Goal: Information Seeking & Learning: Learn about a topic

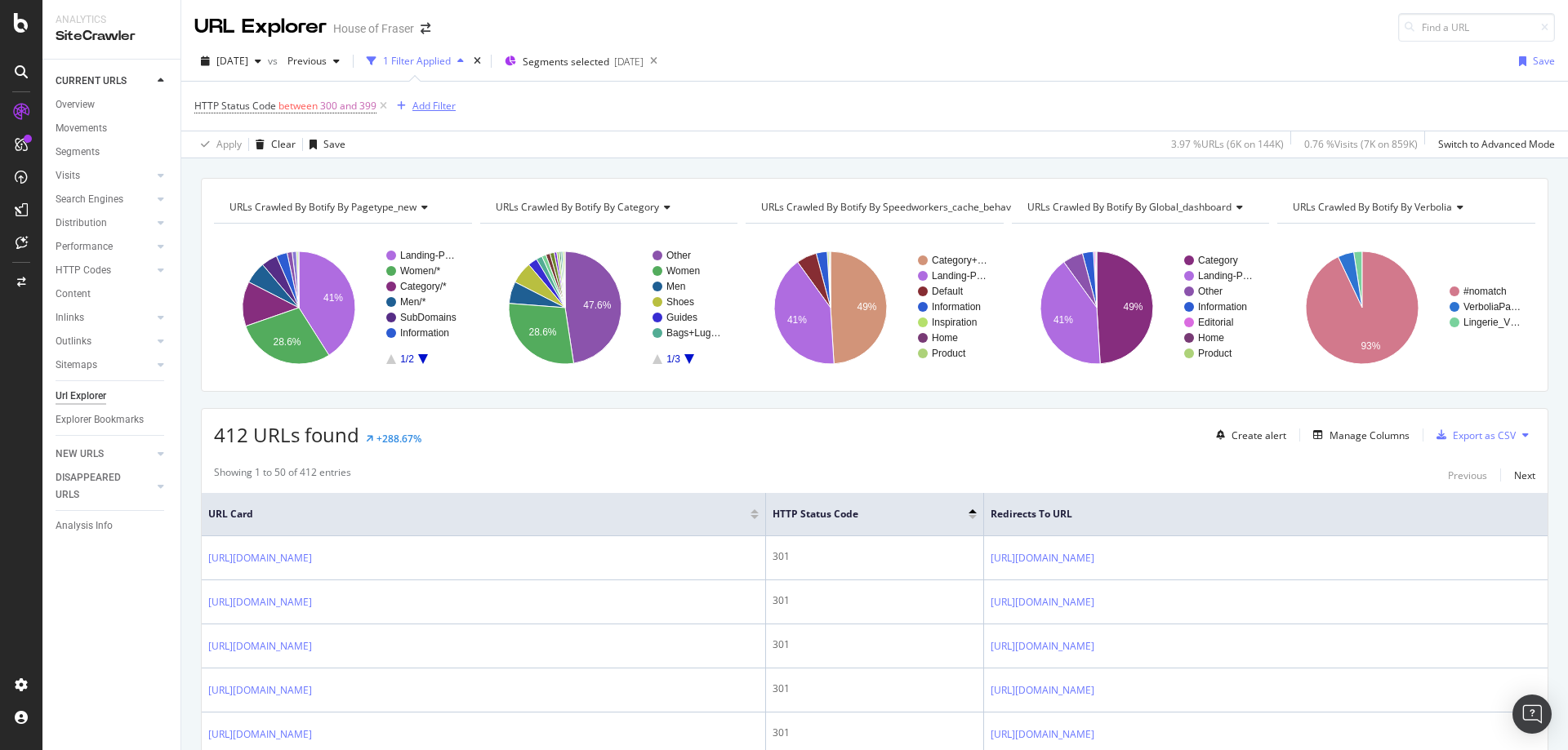
click at [433, 110] on div "Add Filter" at bounding box center [435, 106] width 44 height 14
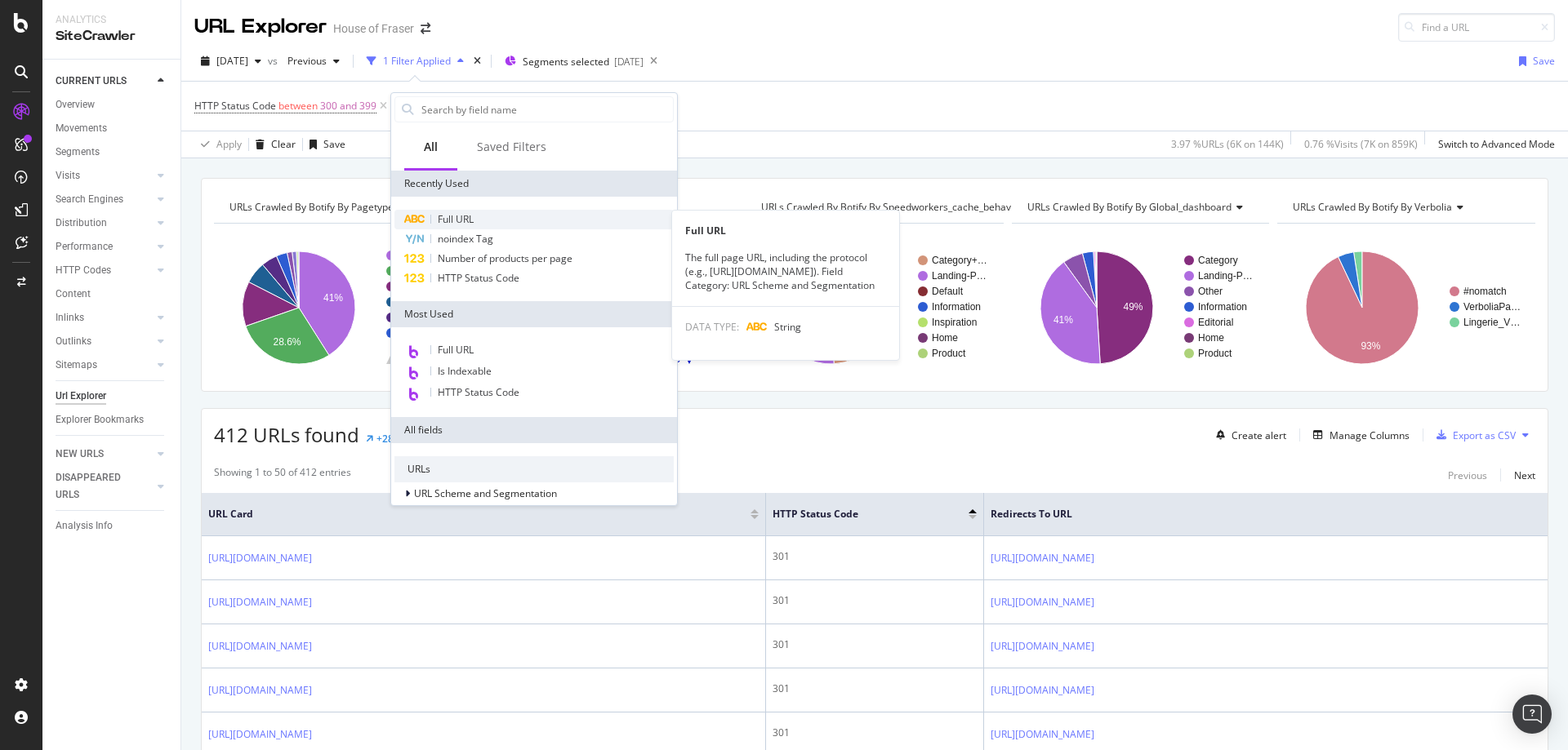
click at [455, 219] on span "Full URL" at bounding box center [456, 219] width 36 height 14
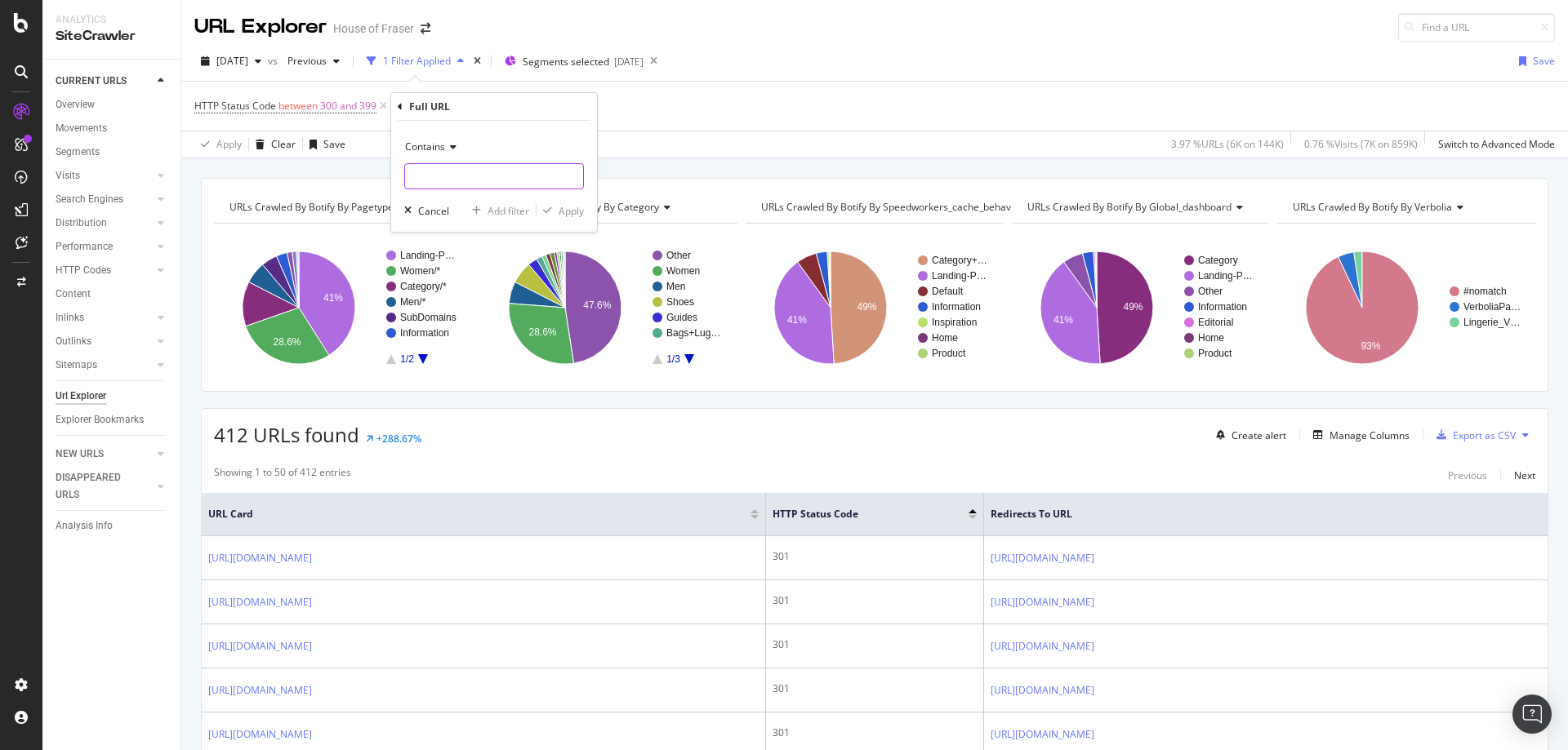
click at [415, 176] on input "text" at bounding box center [493, 177] width 178 height 26
type input "/the-hub"
click at [567, 215] on div "Apply" at bounding box center [572, 211] width 26 height 14
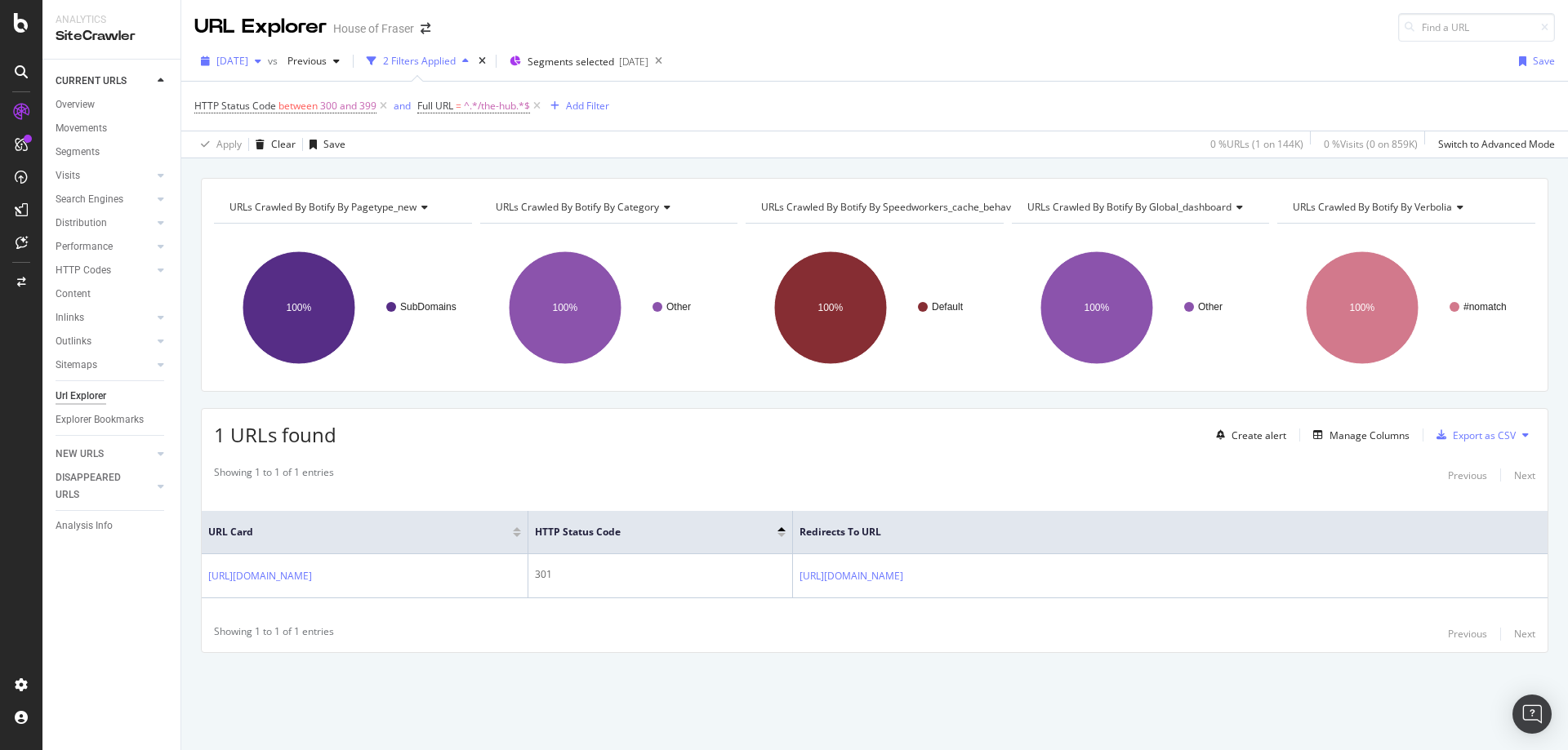
click at [248, 65] on span "[DATE]" at bounding box center [232, 61] width 32 height 14
click at [89, 275] on div "HTTP Codes" at bounding box center [83, 270] width 56 height 17
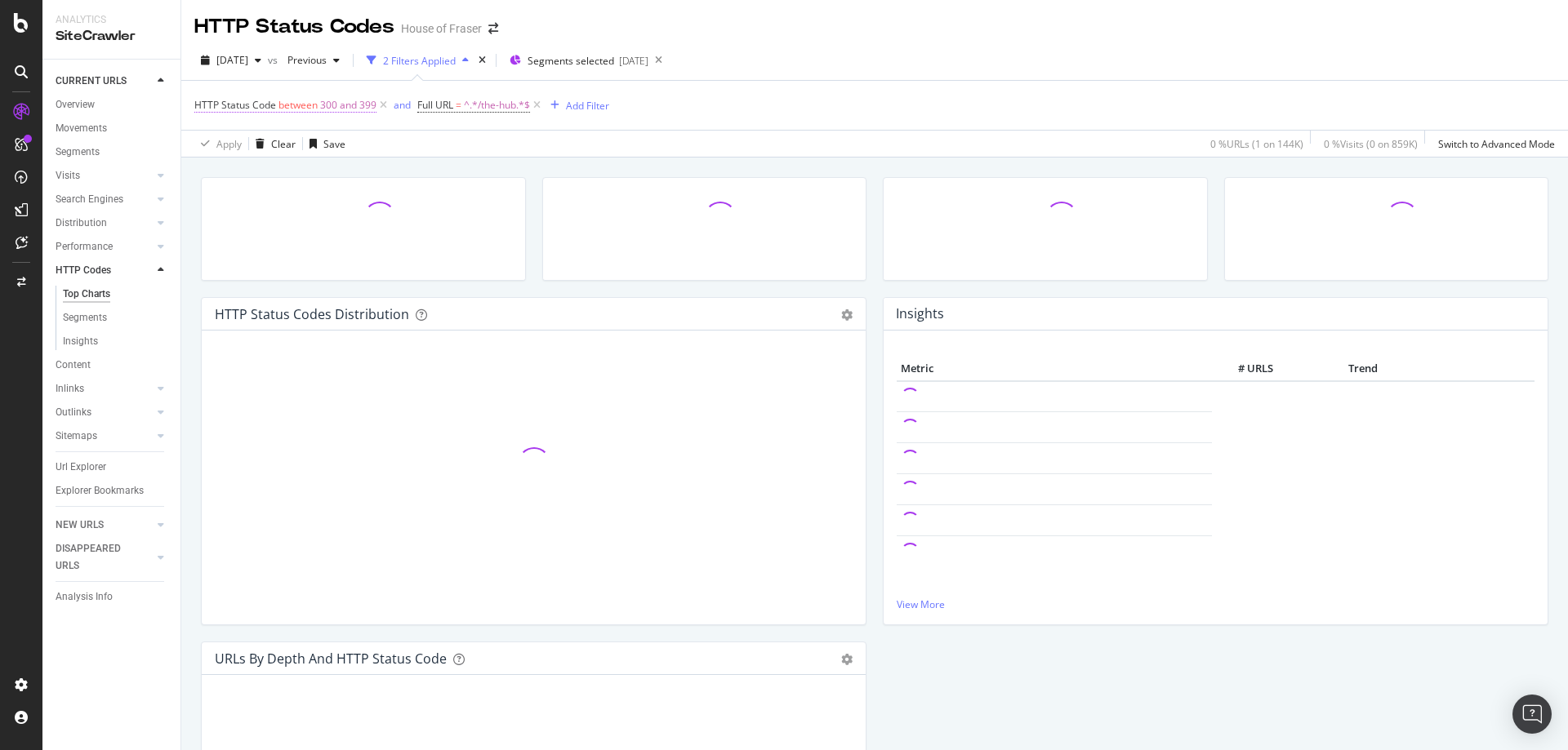
click at [347, 104] on span "300 and 399" at bounding box center [348, 105] width 57 height 23
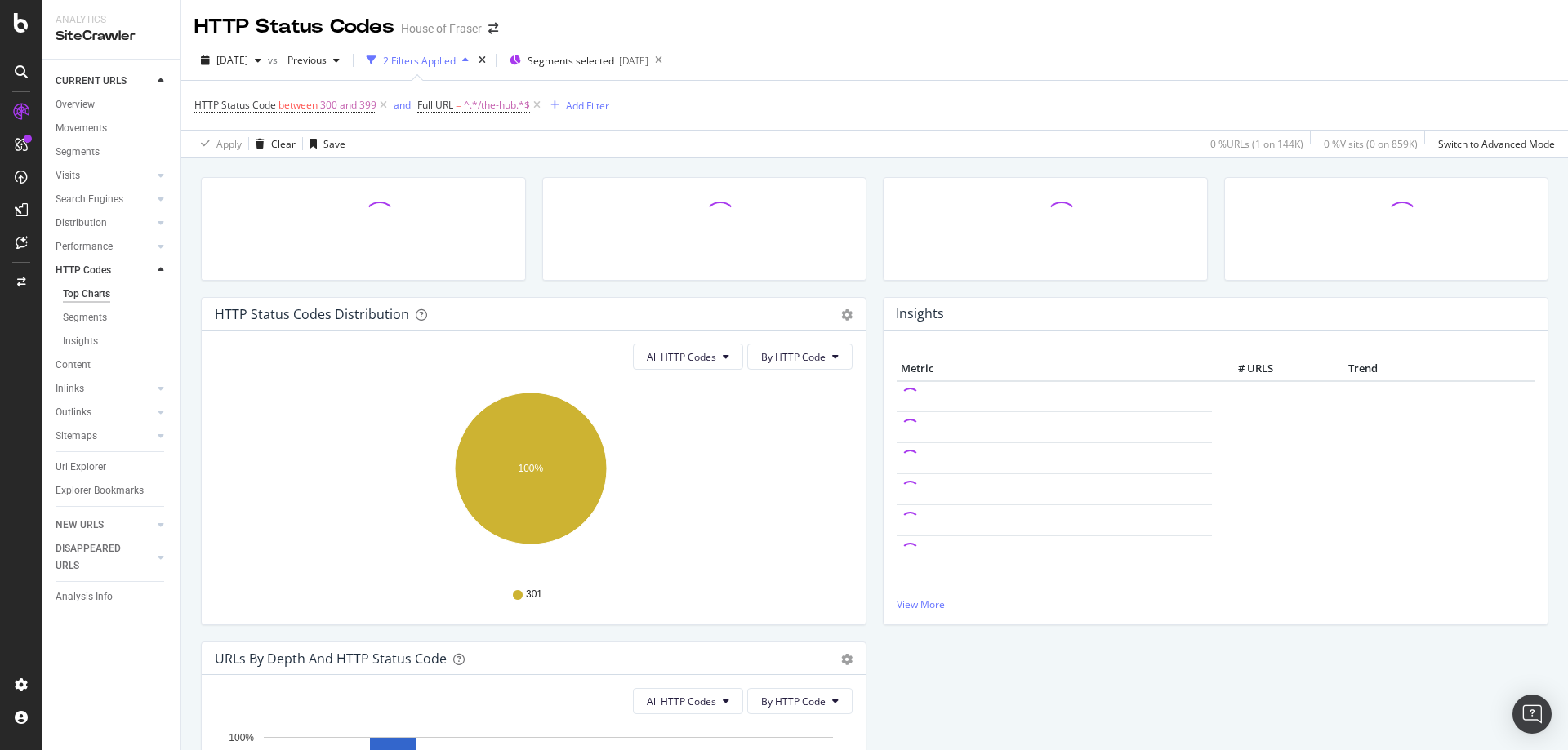
click at [460, 147] on div "Apply Clear Save 0 % URLs ( 1 on 144K ) 0 % Visits ( 0 on 859K ) Switch to Adva…" at bounding box center [874, 143] width 1386 height 27
click at [381, 106] on icon at bounding box center [383, 105] width 14 height 16
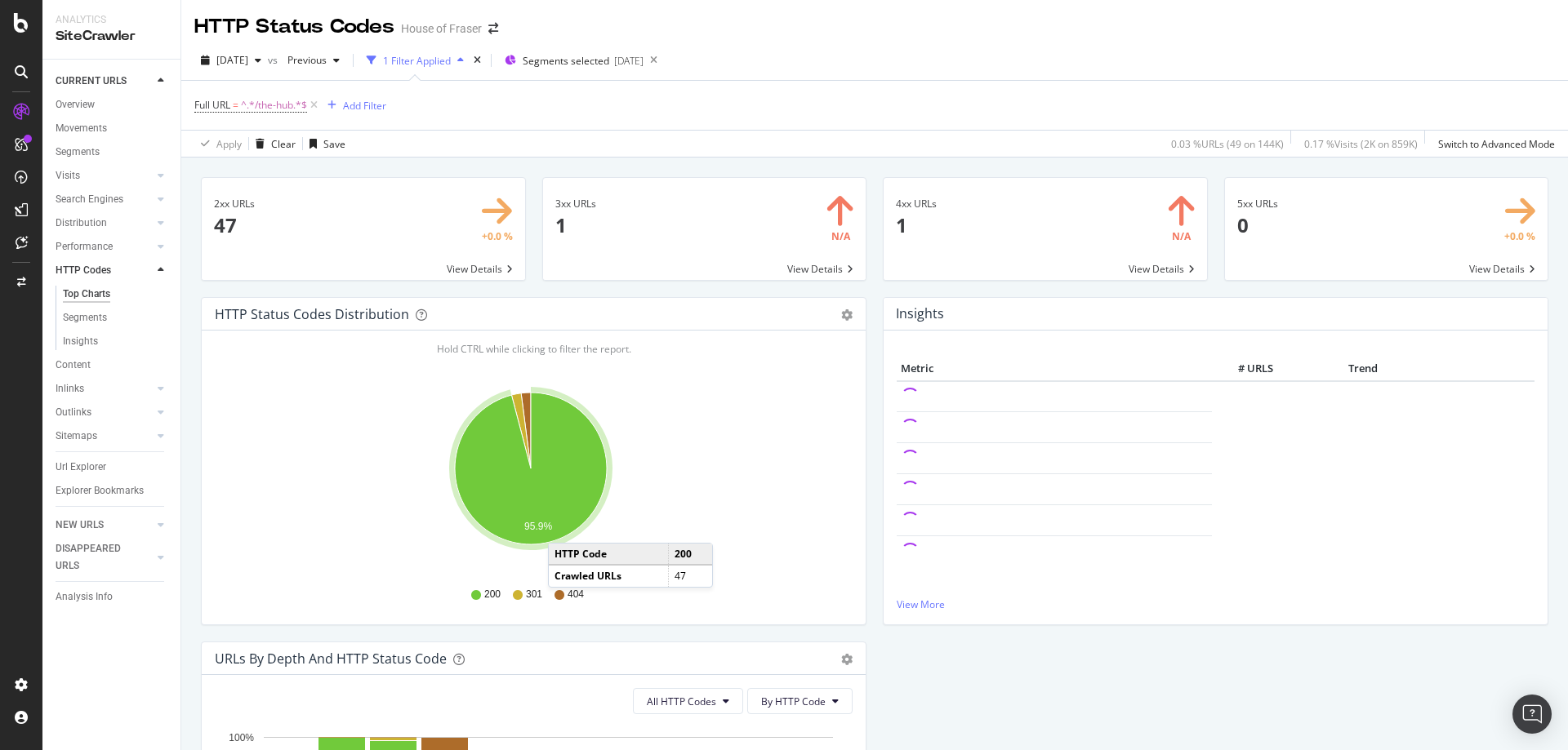
click at [1143, 275] on span at bounding box center [1045, 228] width 324 height 102
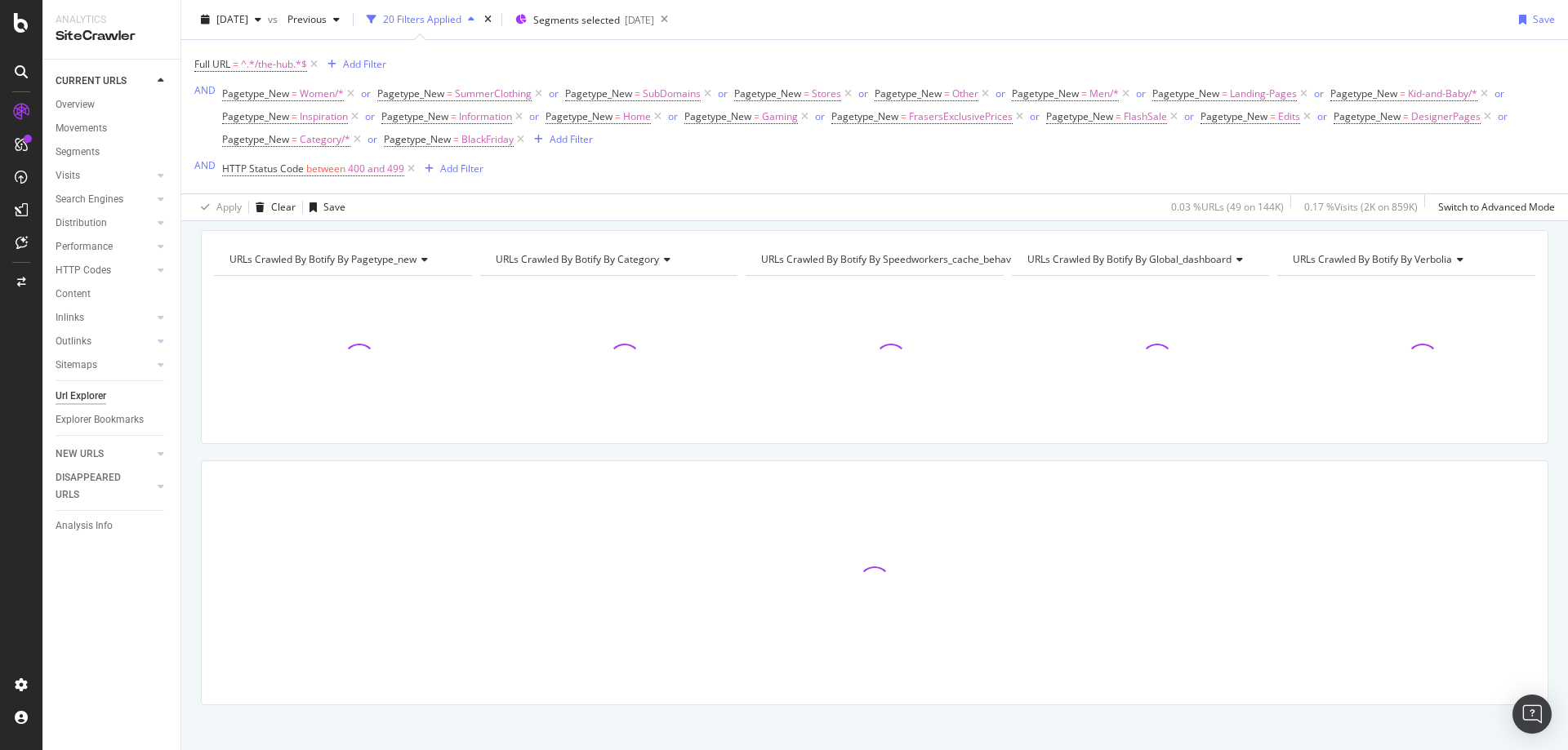
scroll to position [64, 0]
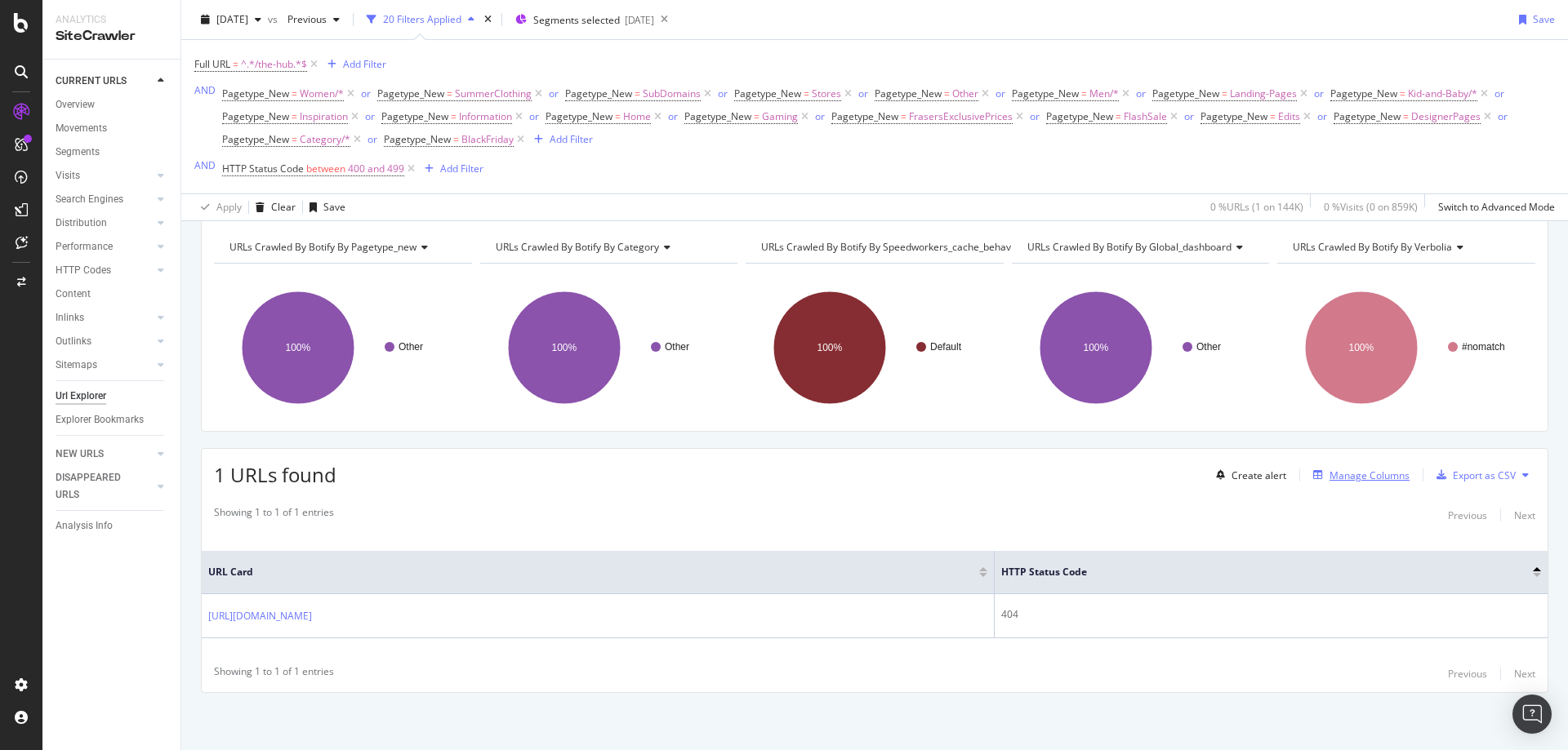
click at [1346, 475] on div "Manage Columns" at bounding box center [1370, 475] width 80 height 14
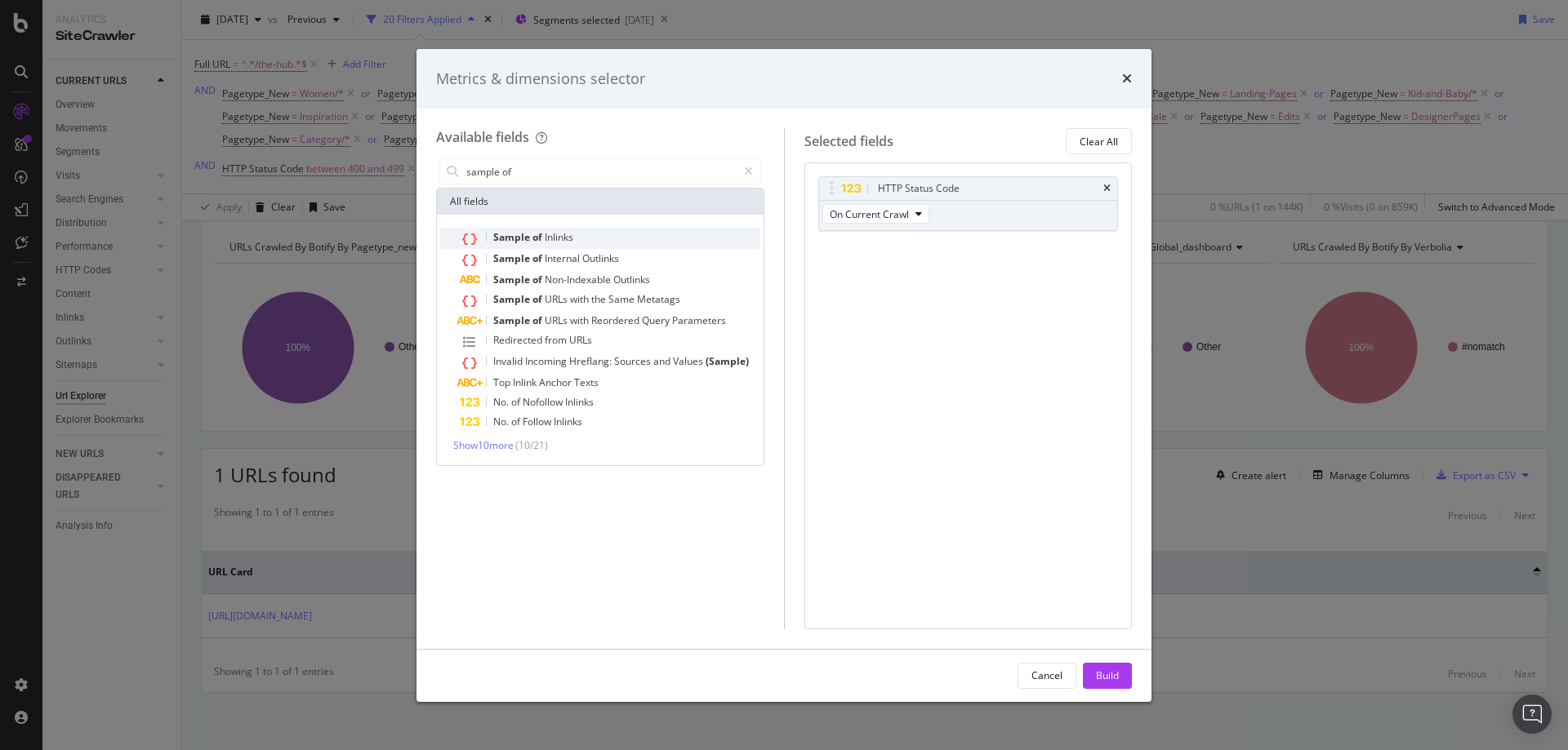
type input "sample of"
click at [528, 229] on div "Sample of Inlinks" at bounding box center [609, 238] width 301 height 21
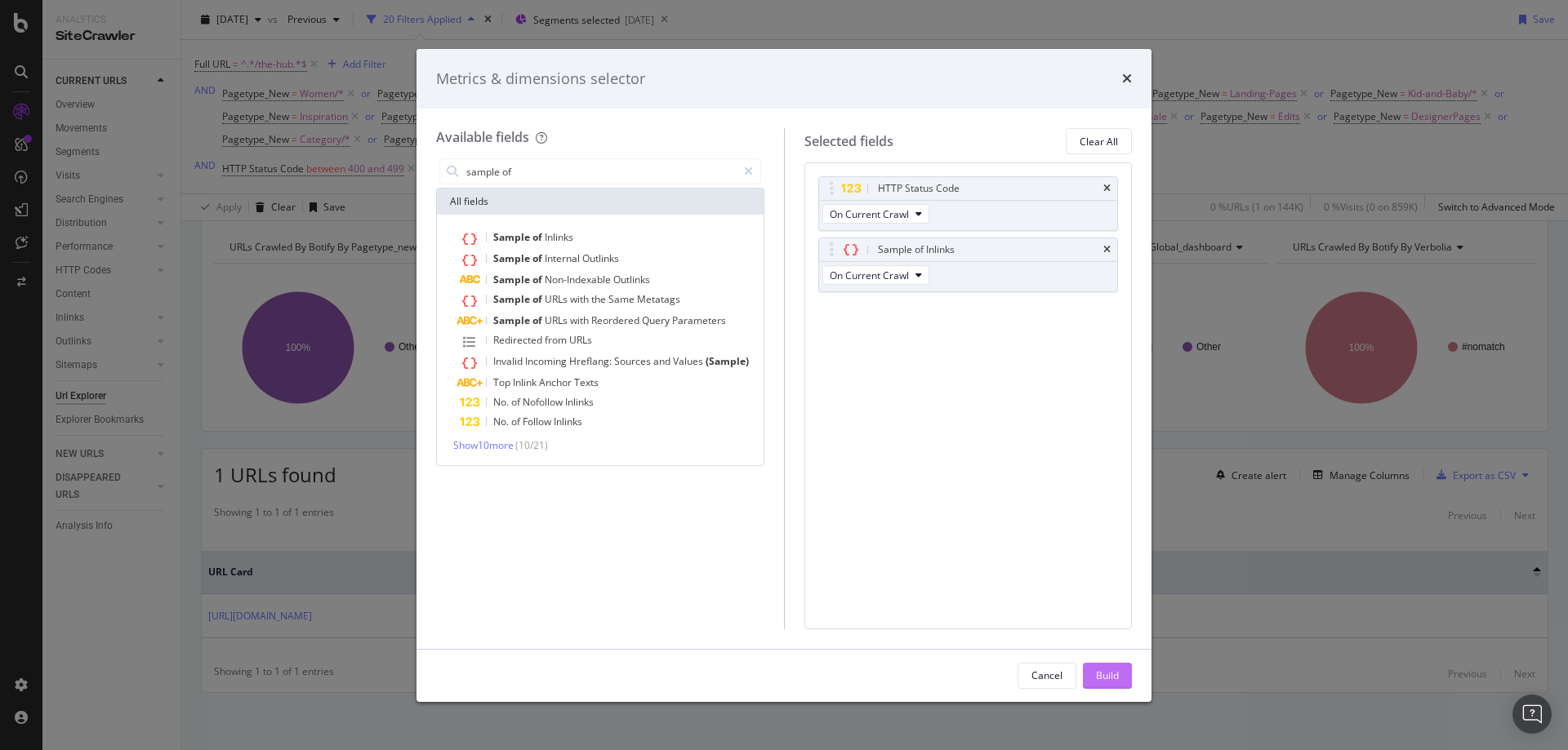
click at [1098, 671] on div "Build" at bounding box center [1107, 676] width 23 height 14
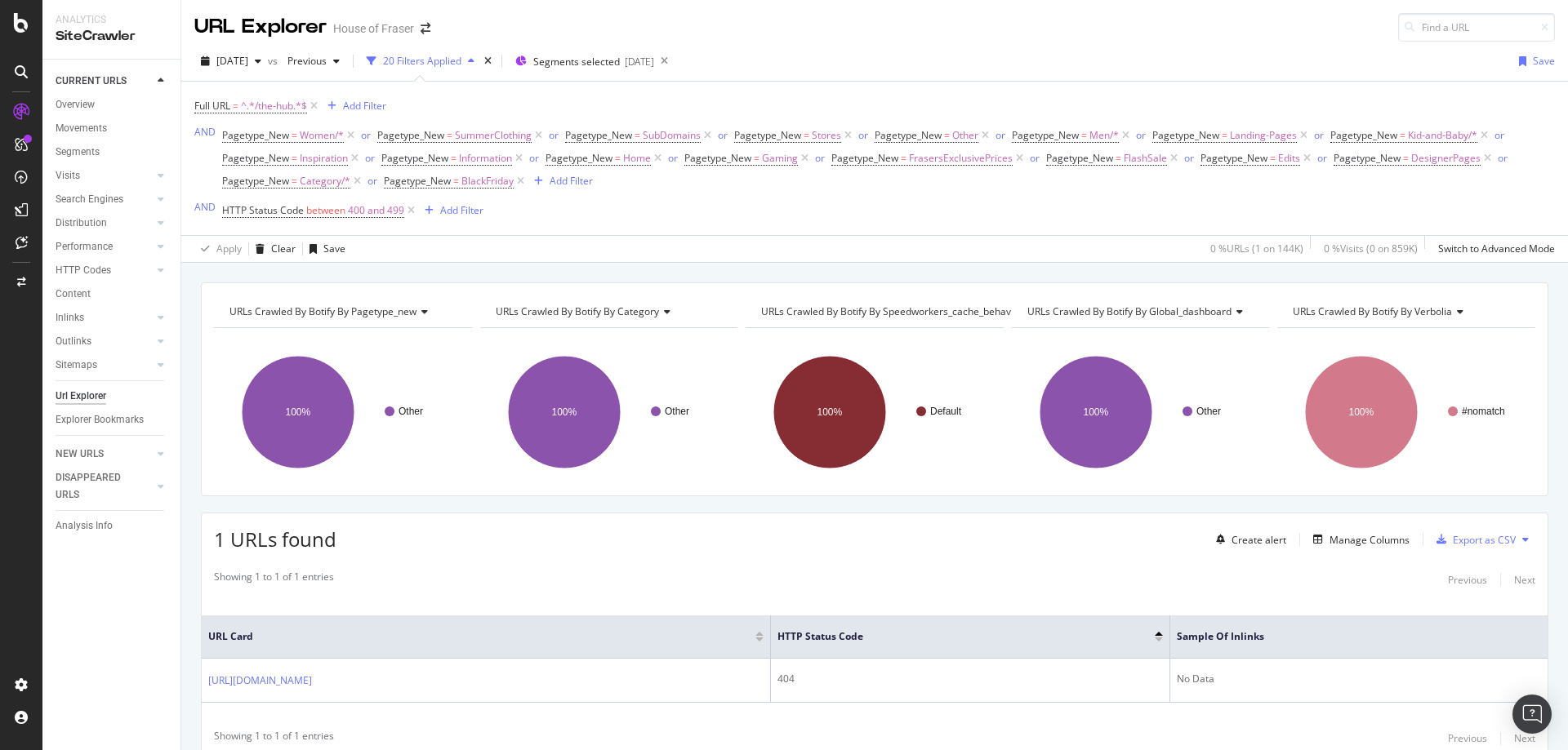
click at [74, 397] on div "Url Explorer" at bounding box center [80, 396] width 51 height 17
click at [283, 104] on span "^.*/the-hub.*$" at bounding box center [274, 105] width 66 height 23
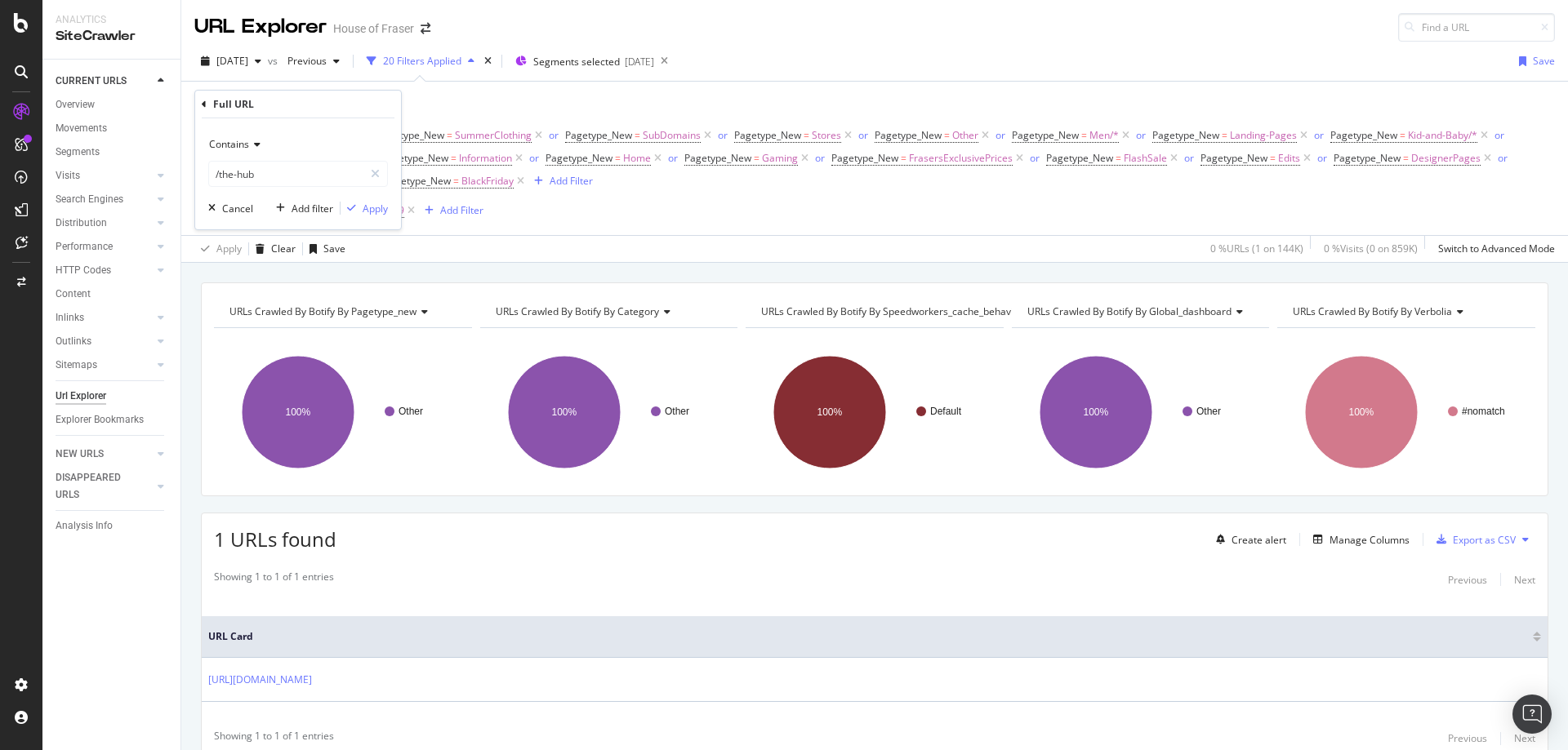
click at [478, 97] on div "Full URL = ^.*/the-hub.*$ Add Filter AND Pagetype_New = Women/* or Pagetype_New…" at bounding box center [874, 158] width 1361 height 127
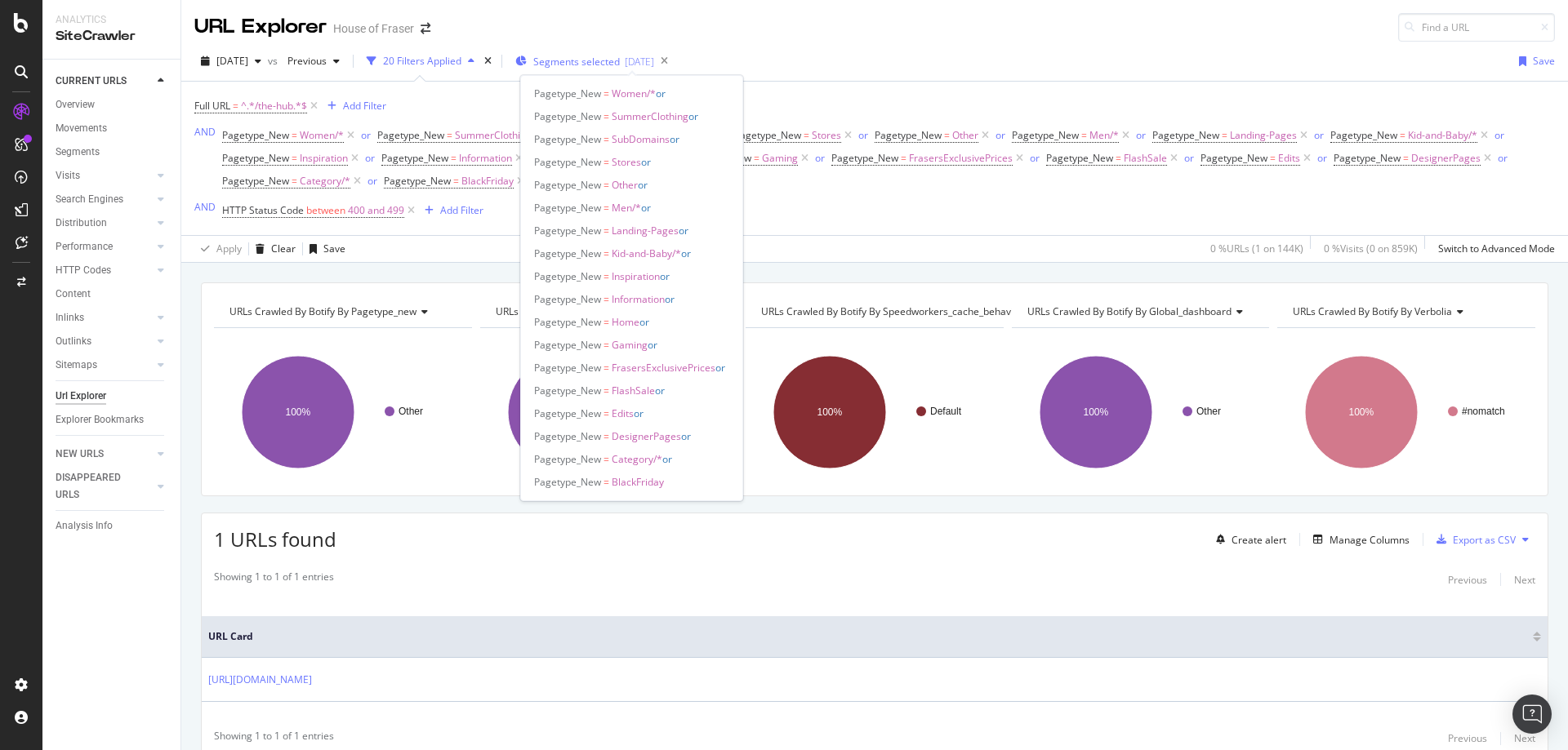
click at [620, 57] on span "Segments selected" at bounding box center [576, 62] width 86 height 14
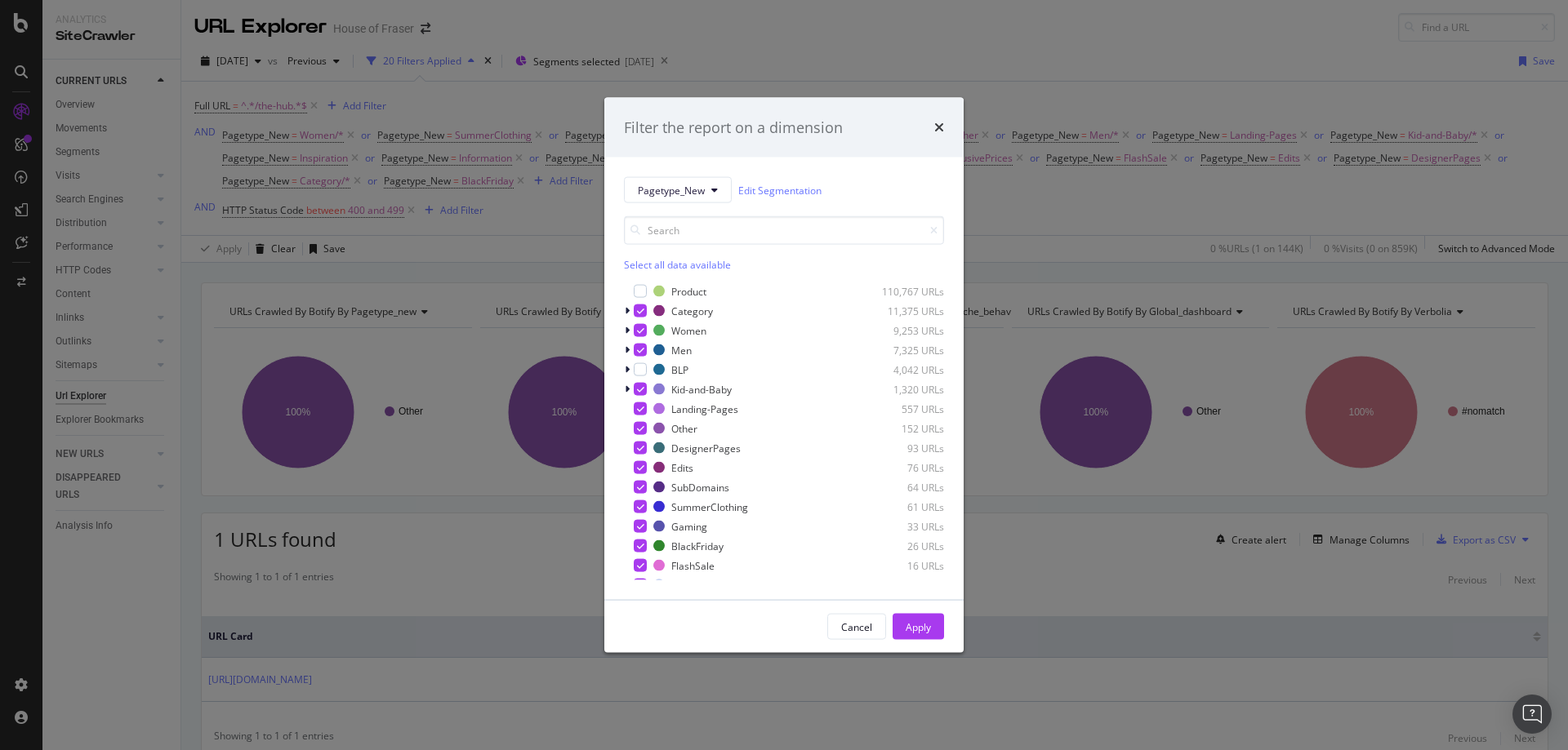
click at [653, 266] on div "Select all data available" at bounding box center [784, 265] width 321 height 14
click at [643, 289] on icon "modal" at bounding box center [640, 292] width 7 height 8
click at [907, 627] on div "Apply" at bounding box center [919, 627] width 26 height 14
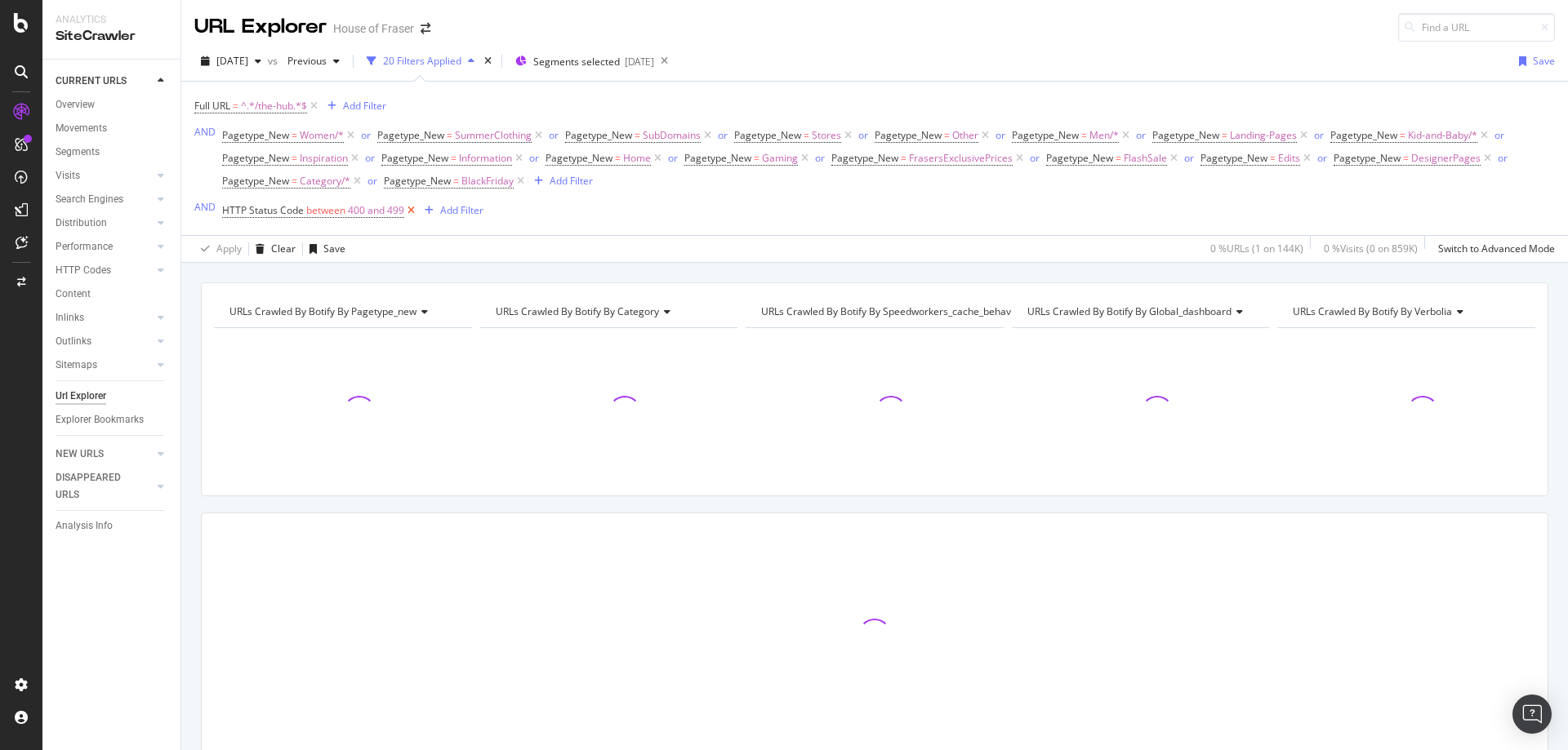
click at [412, 209] on icon at bounding box center [411, 210] width 14 height 16
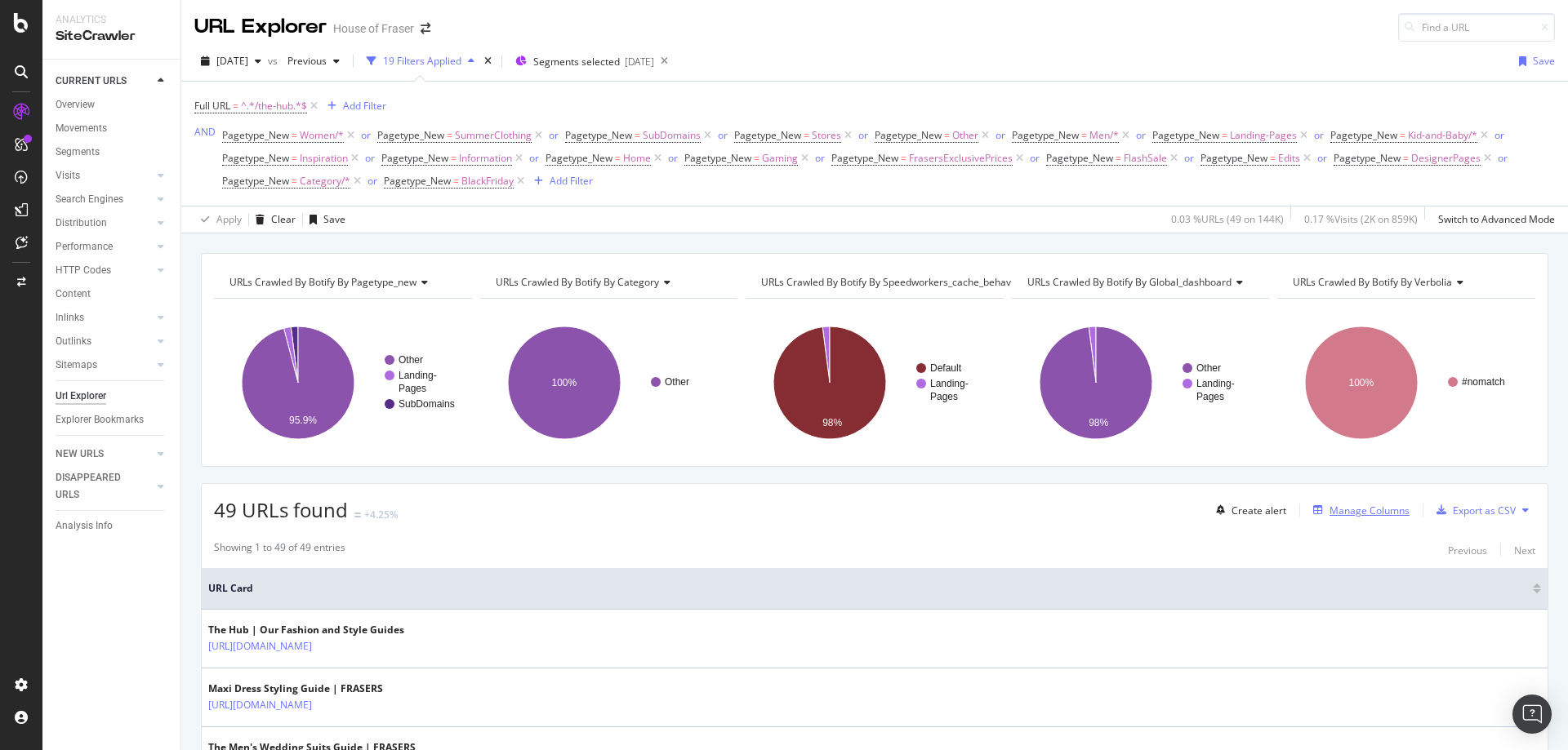
click at [1345, 514] on div "Manage Columns" at bounding box center [1370, 511] width 80 height 14
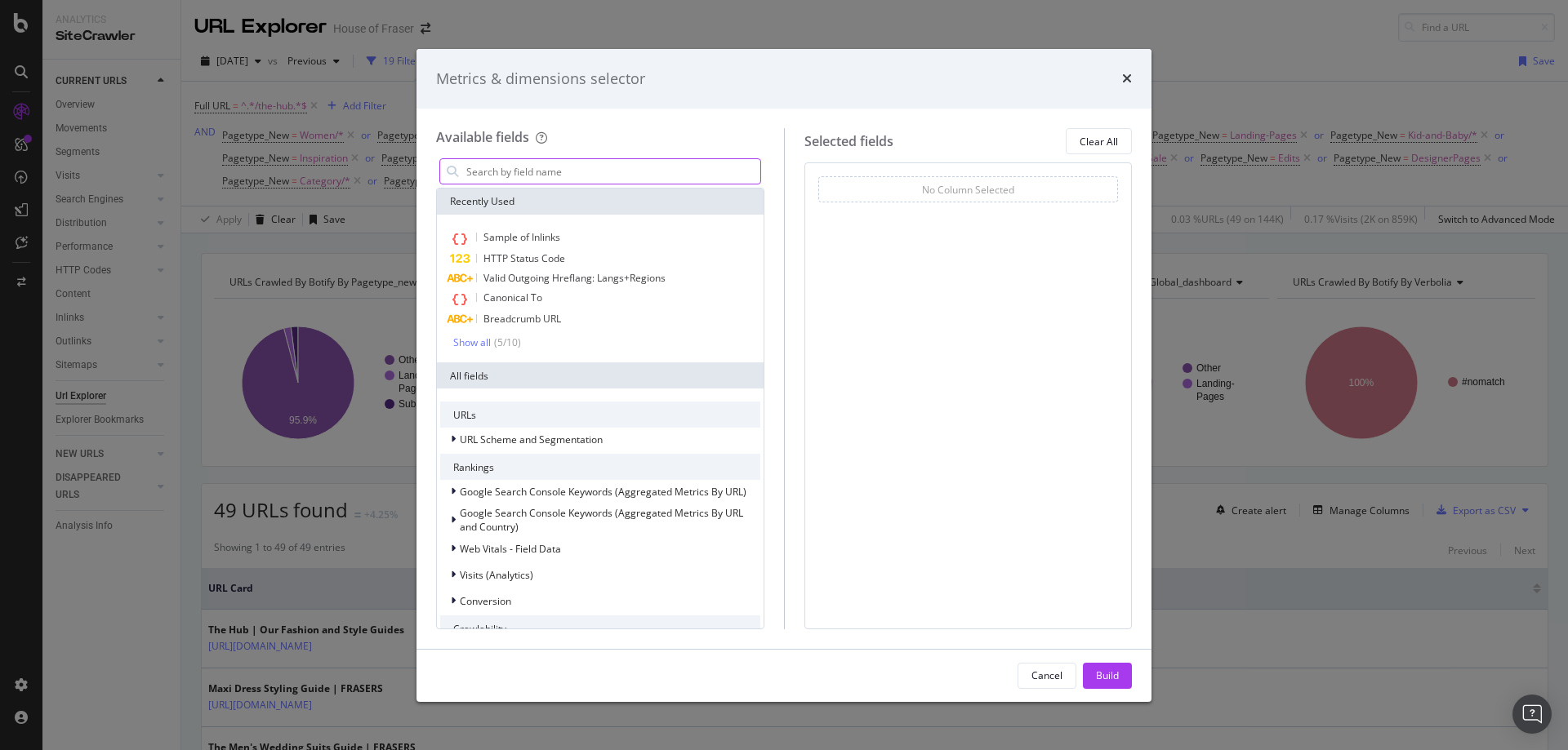
click at [550, 178] on input "modal" at bounding box center [612, 171] width 296 height 25
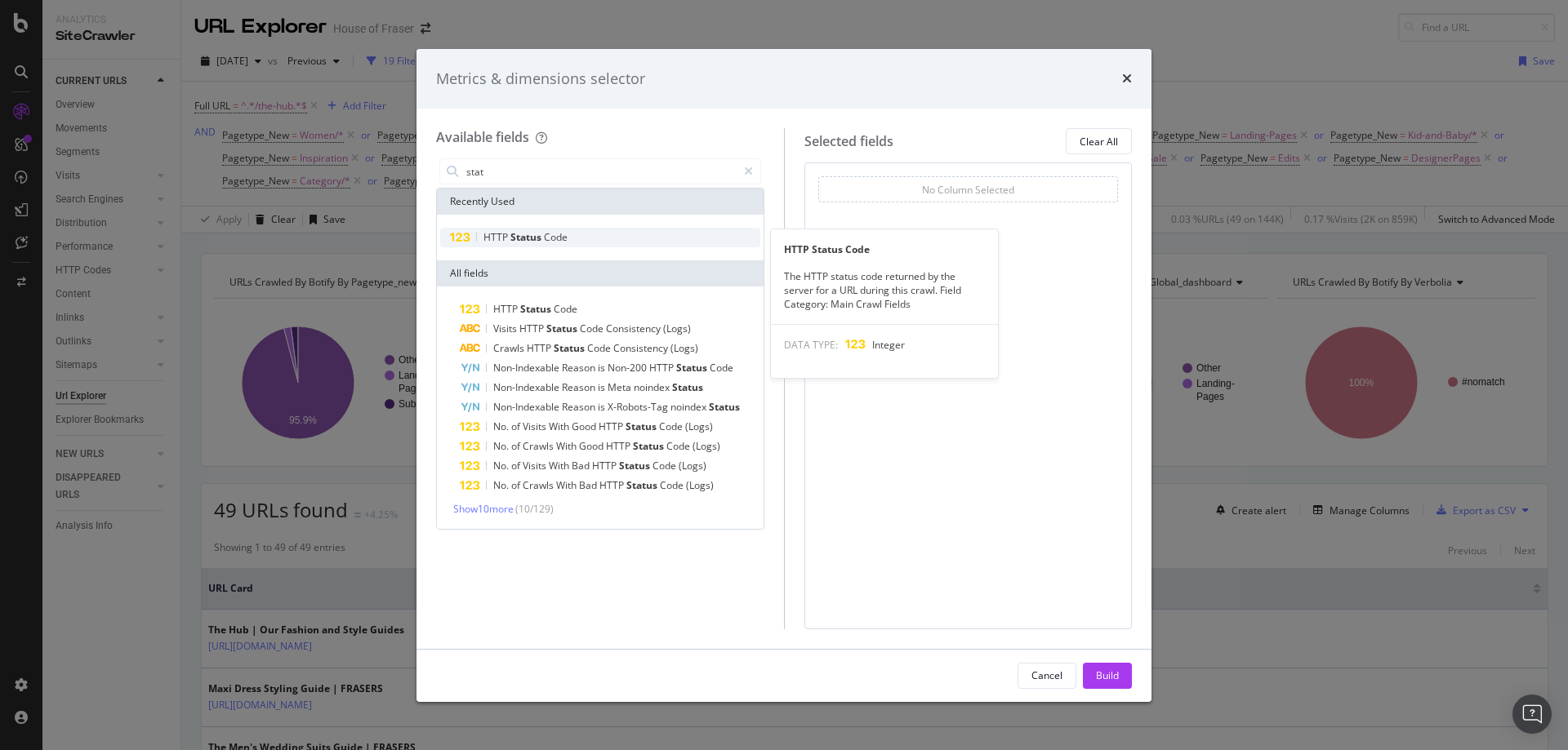
type input "stat"
click at [521, 246] on div "HTTP Status Code" at bounding box center [600, 238] width 321 height 20
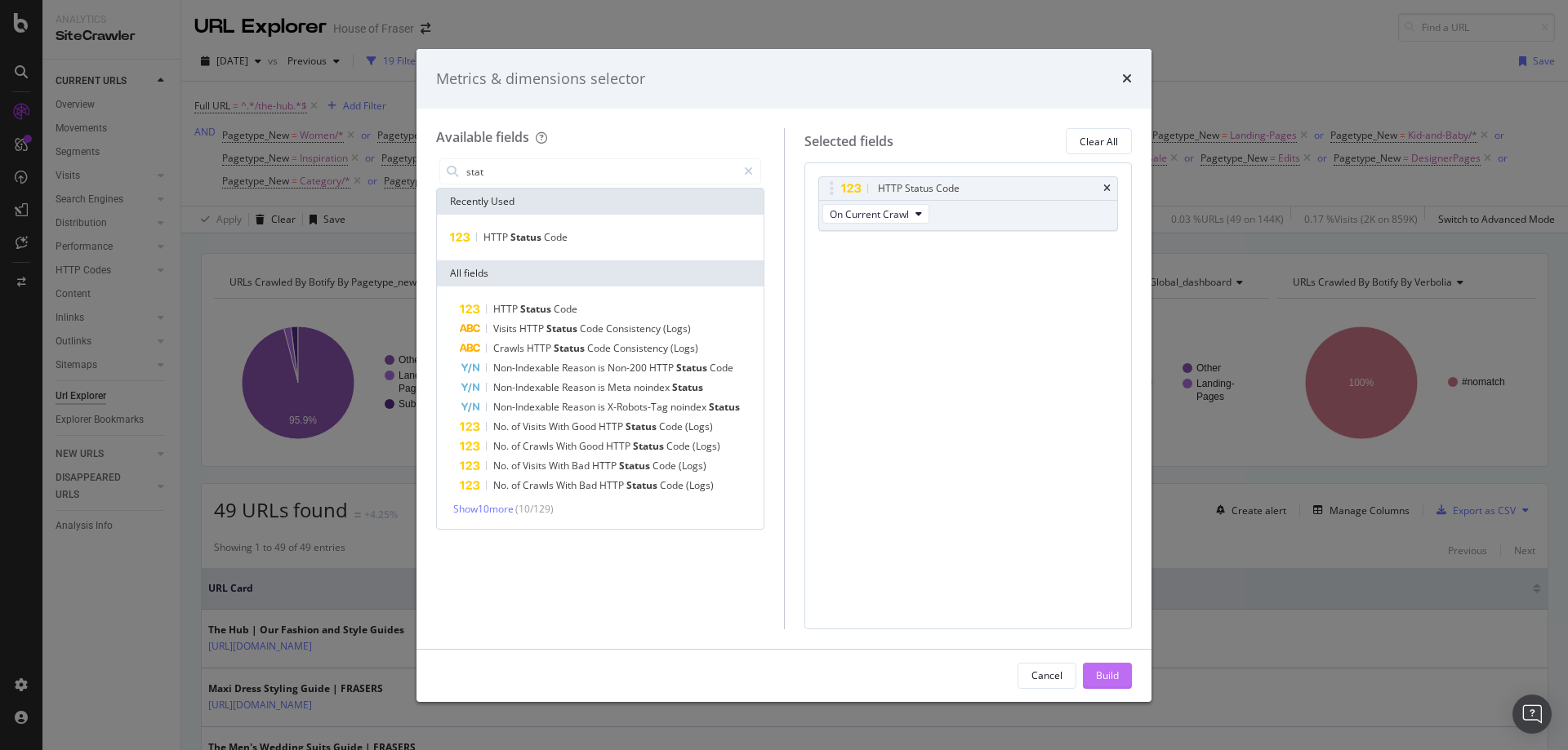
click at [1105, 682] on div "Build" at bounding box center [1107, 676] width 23 height 14
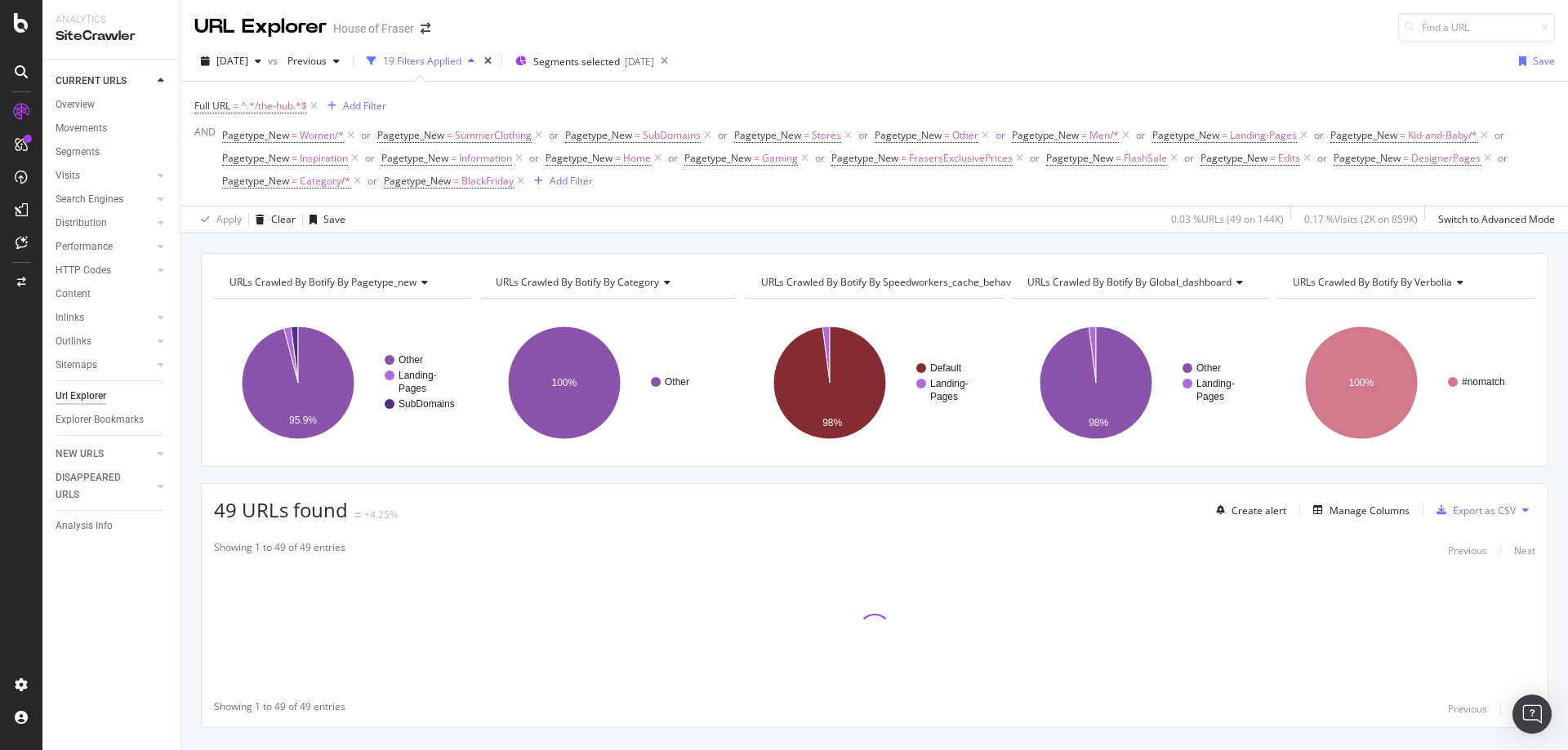
click at [1105, 674] on div at bounding box center [874, 630] width 1346 height 123
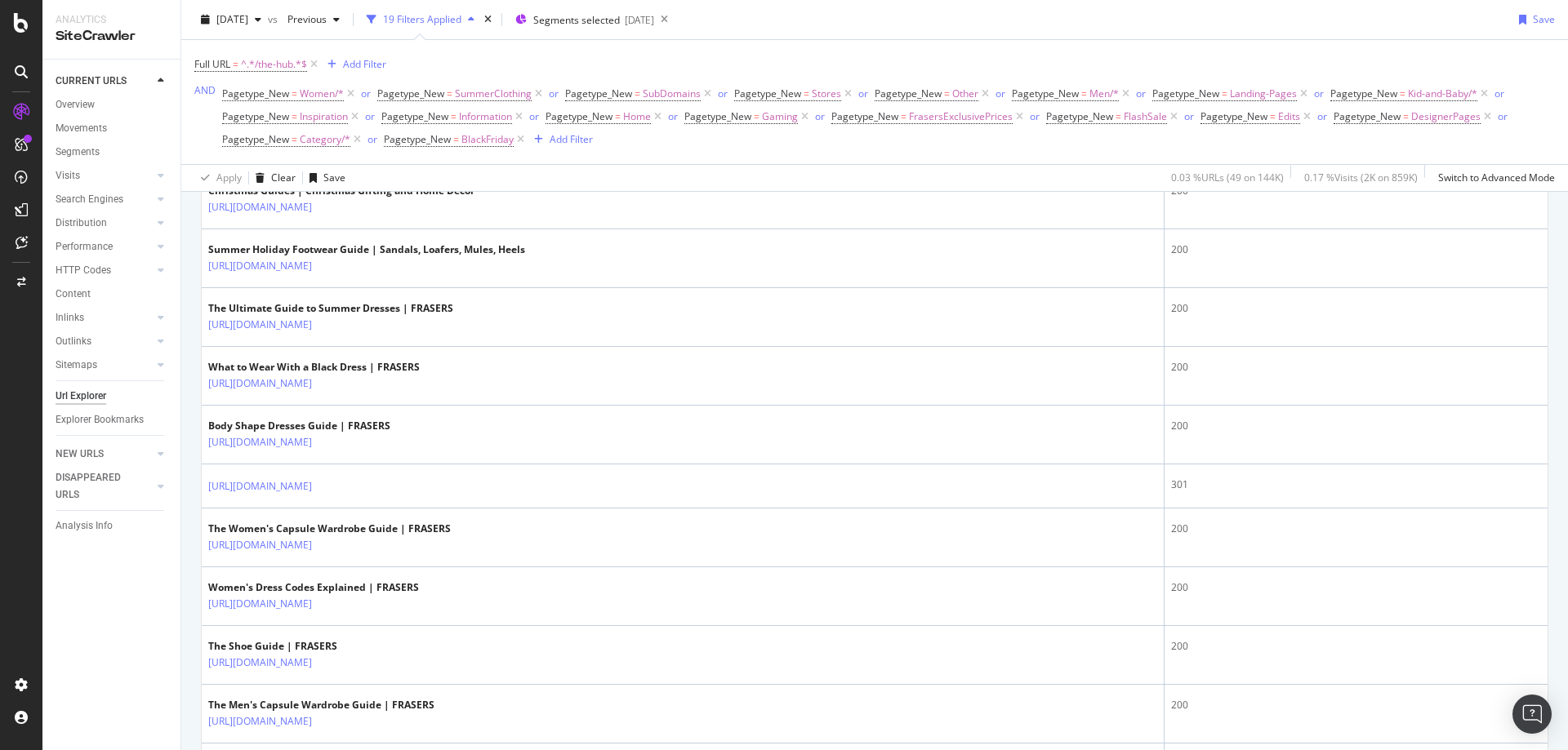
scroll to position [2806, 0]
